Goal: Navigation & Orientation: Find specific page/section

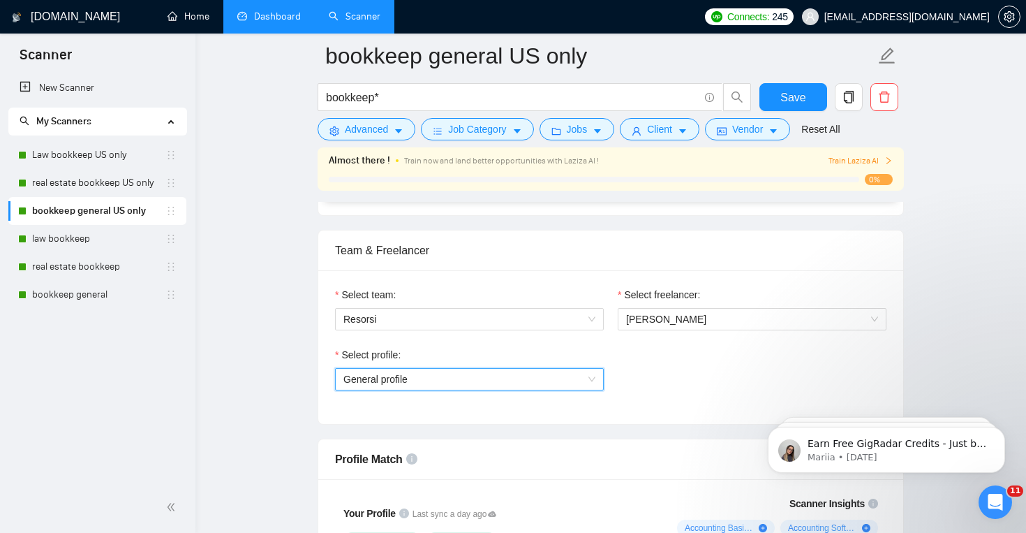
click at [260, 15] on link "Dashboard" at bounding box center [269, 16] width 64 height 12
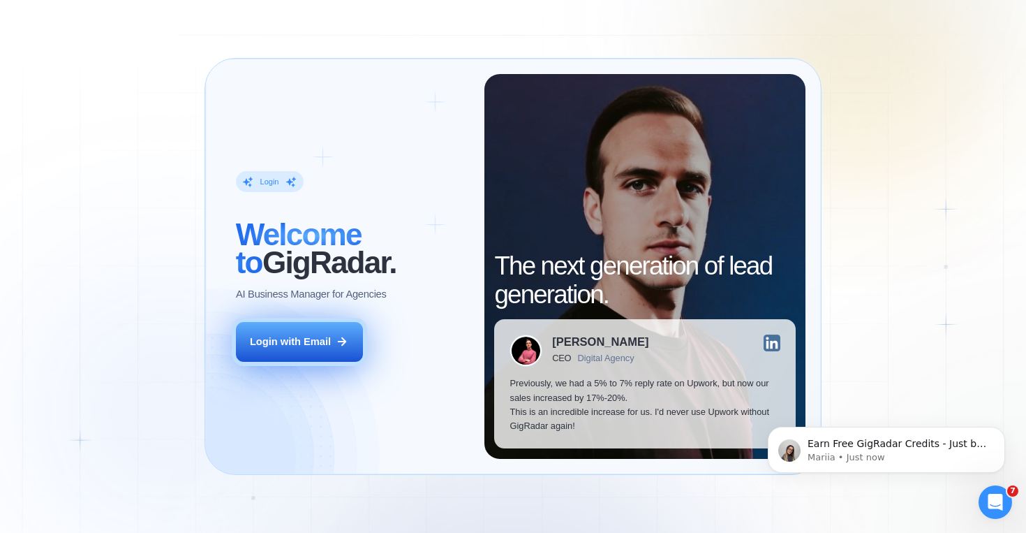
click at [322, 340] on div "Login with Email" at bounding box center [290, 341] width 81 height 14
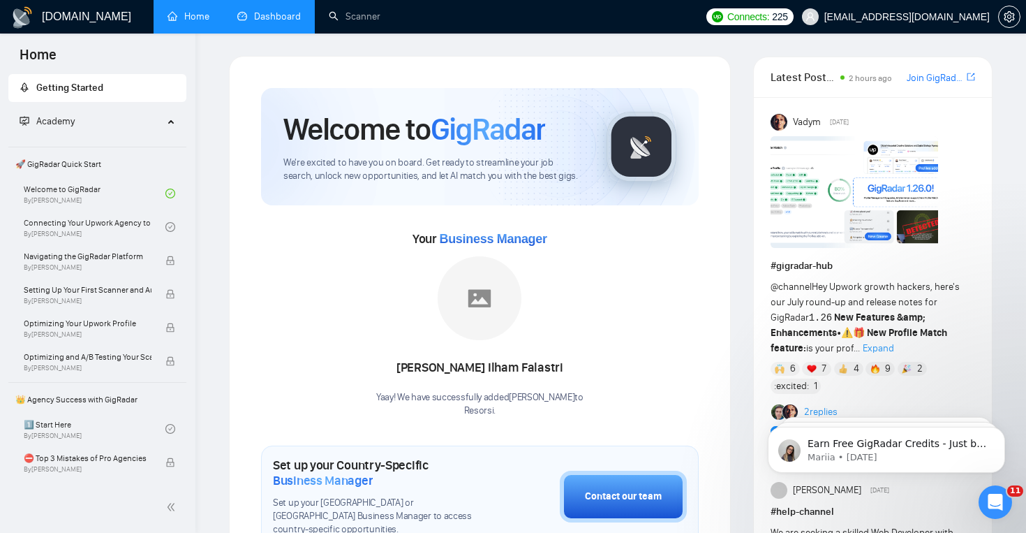
click at [286, 10] on link "Dashboard" at bounding box center [269, 16] width 64 height 12
